Goal: Transaction & Acquisition: Purchase product/service

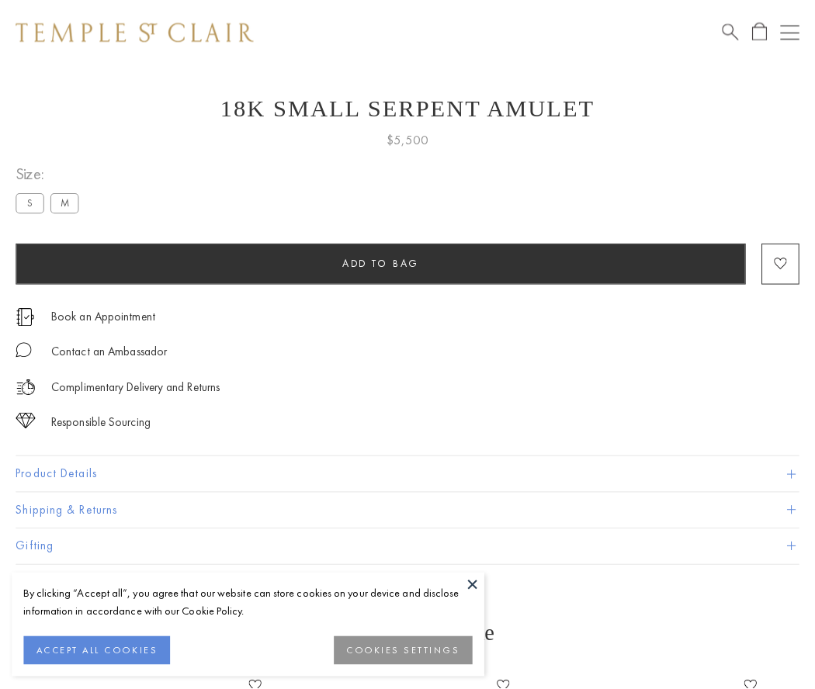
scroll to position [62, 0]
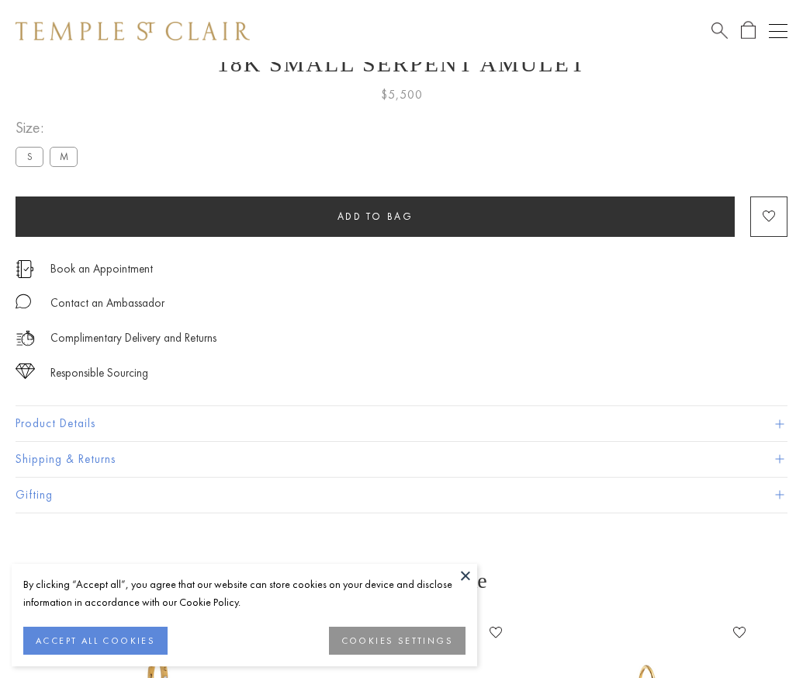
click at [375, 216] on span "Add to bag" at bounding box center [376, 216] width 76 height 13
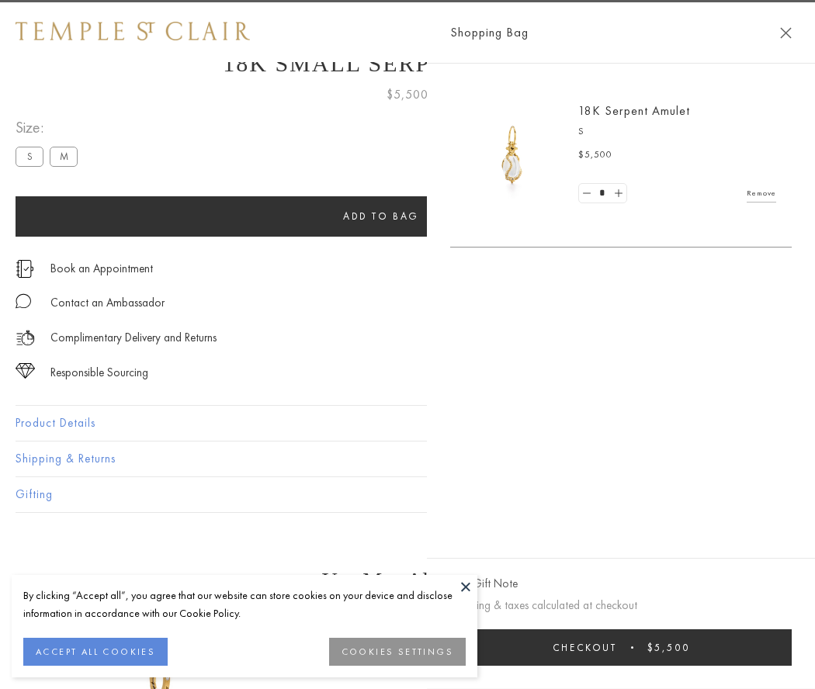
click at [617, 647] on span "Checkout" at bounding box center [585, 647] width 64 height 13
